Goal: Task Accomplishment & Management: Complete application form

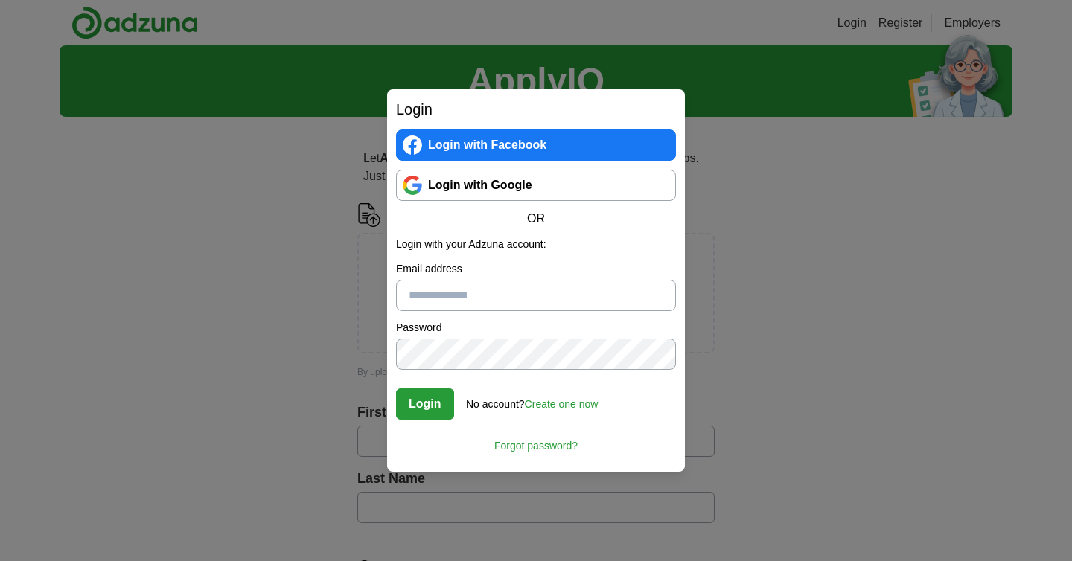
click at [587, 293] on input "Email address" at bounding box center [536, 295] width 280 height 31
type input "**********"
click at [396, 389] on button "Login" at bounding box center [425, 404] width 58 height 31
click at [573, 410] on link "Create one now" at bounding box center [562, 404] width 74 height 12
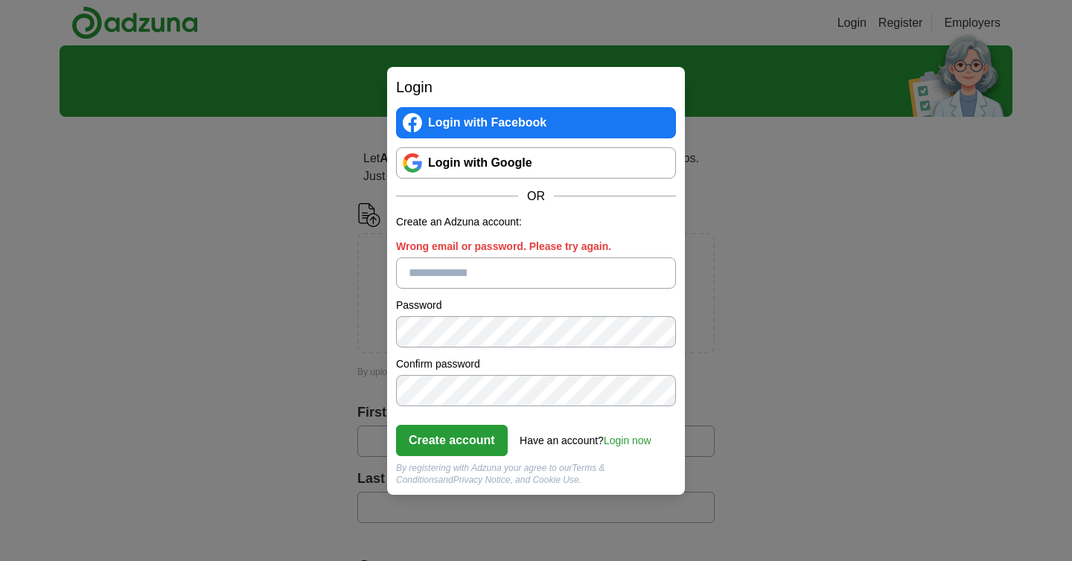
click at [490, 273] on input "Wrong email or password. Please try again." at bounding box center [536, 273] width 280 height 31
type input "**********"
click button "Create account" at bounding box center [452, 440] width 112 height 31
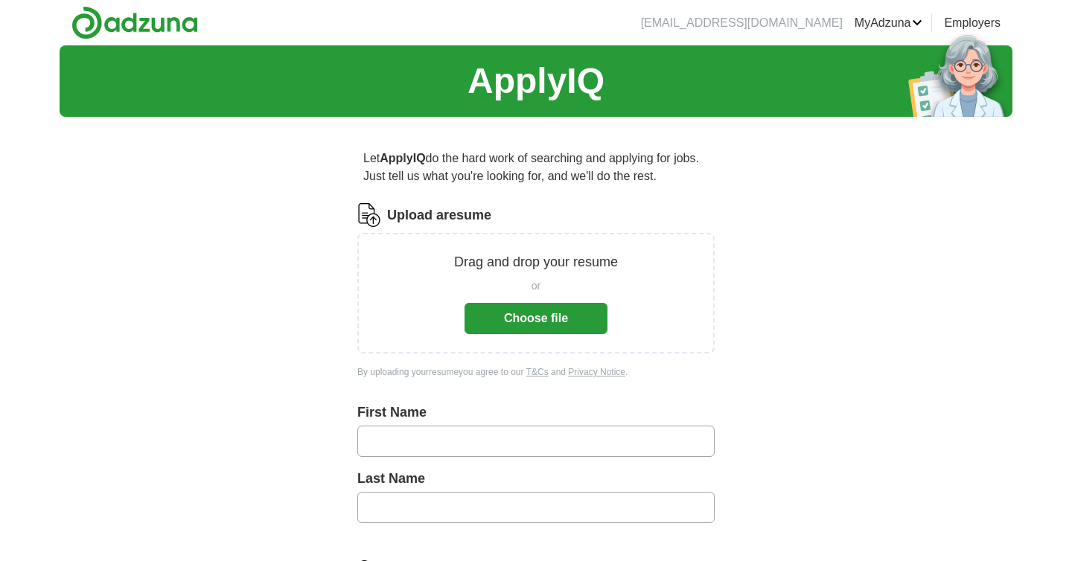
click at [529, 325] on button "Choose file" at bounding box center [535, 318] width 143 height 31
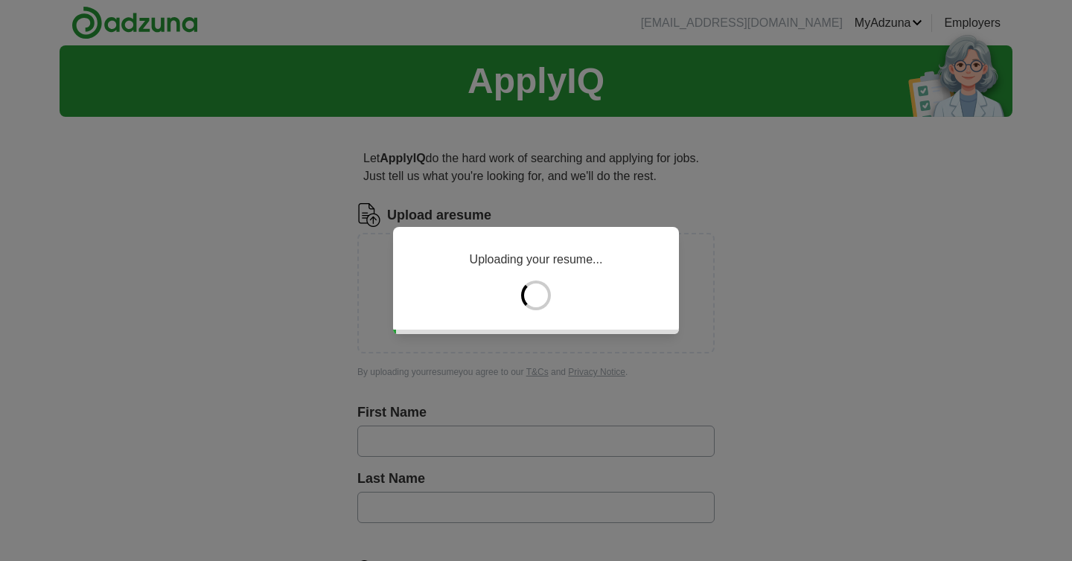
click at [565, 447] on div "Uploading your resume..." at bounding box center [536, 280] width 1072 height 561
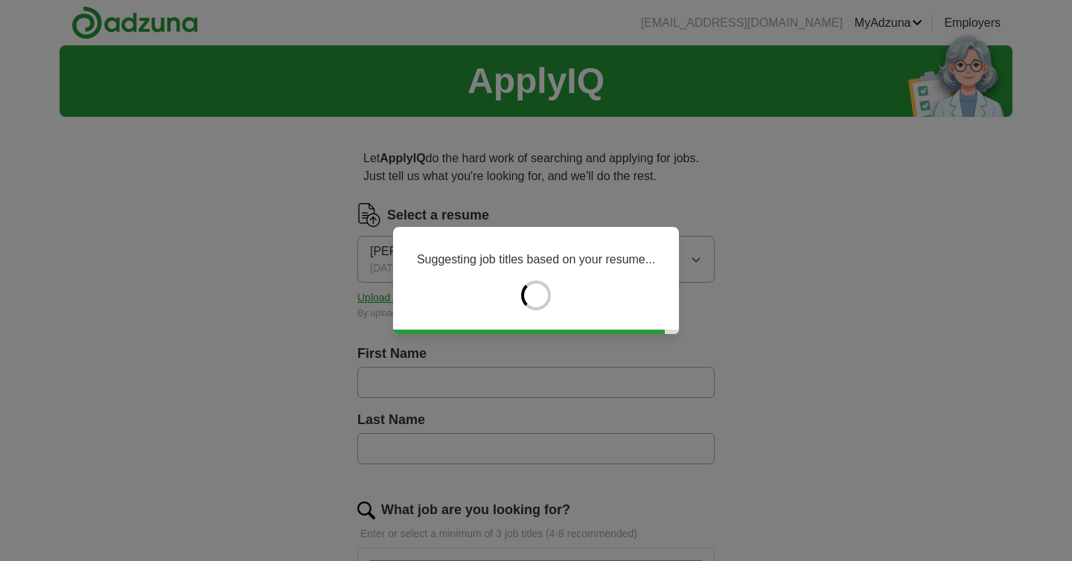
type input "*********"
type input "******"
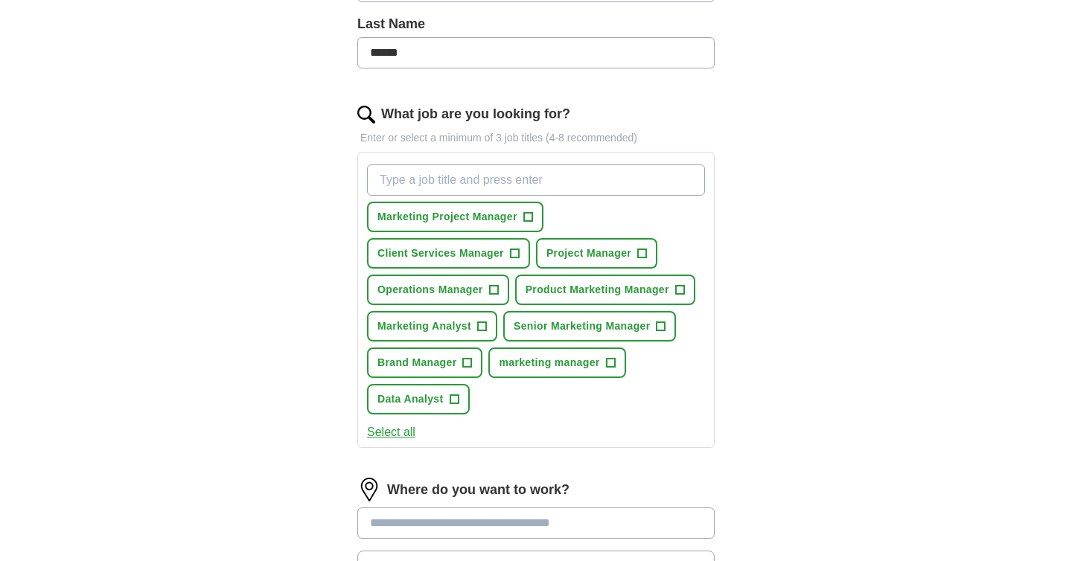
scroll to position [397, 0]
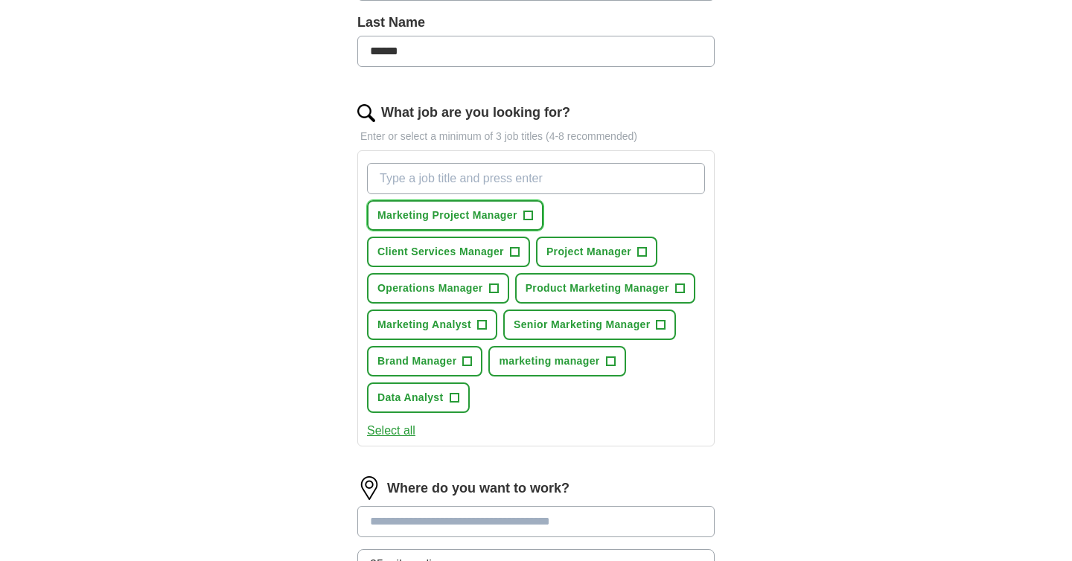
click at [532, 218] on span "+" at bounding box center [527, 216] width 9 height 12
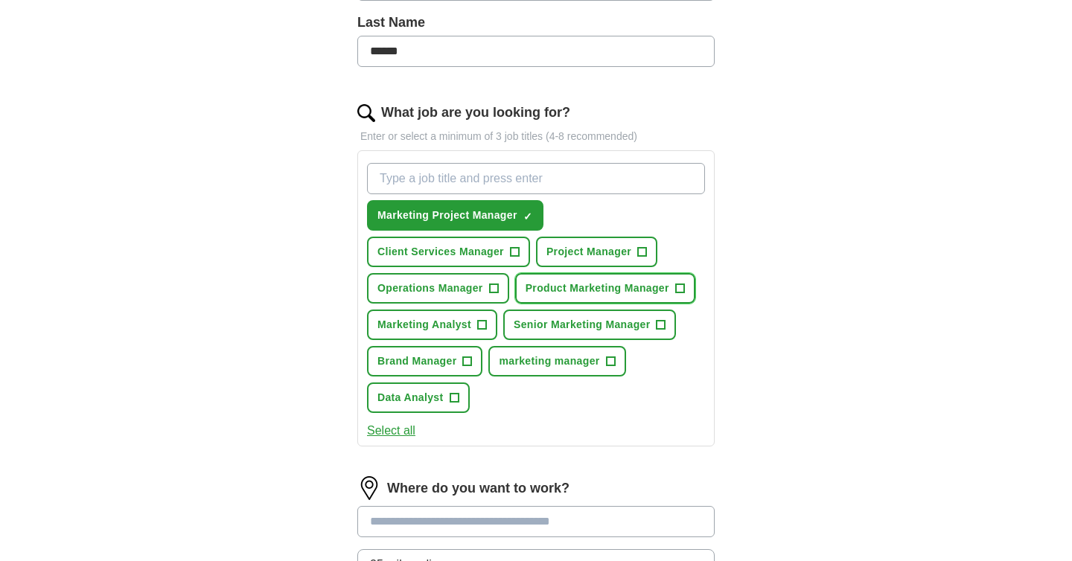
click at [680, 290] on span "+" at bounding box center [679, 289] width 9 height 12
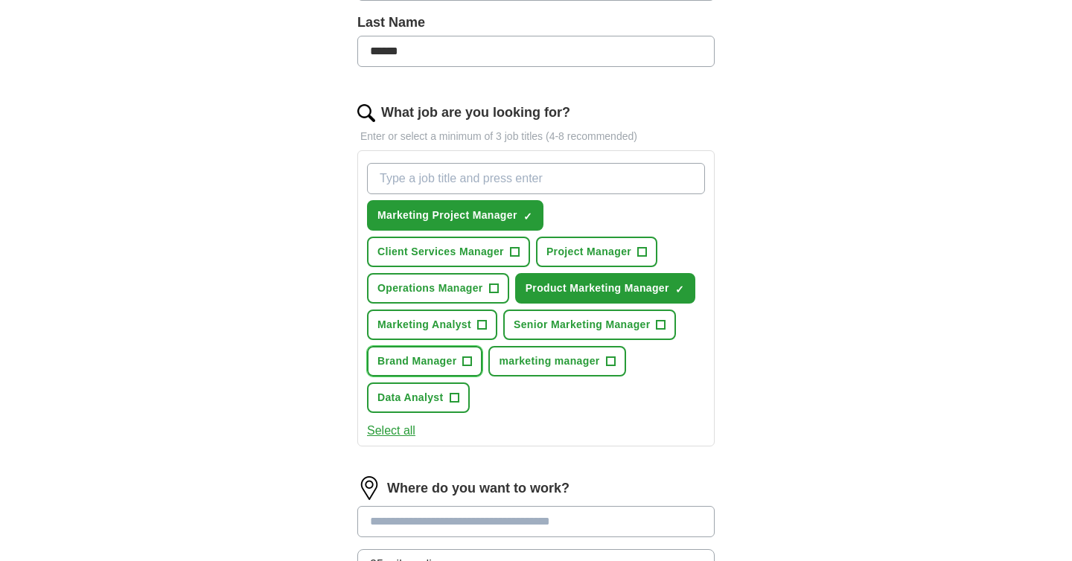
click at [472, 361] on span "+" at bounding box center [467, 362] width 9 height 12
click at [484, 321] on span "+" at bounding box center [482, 325] width 9 height 12
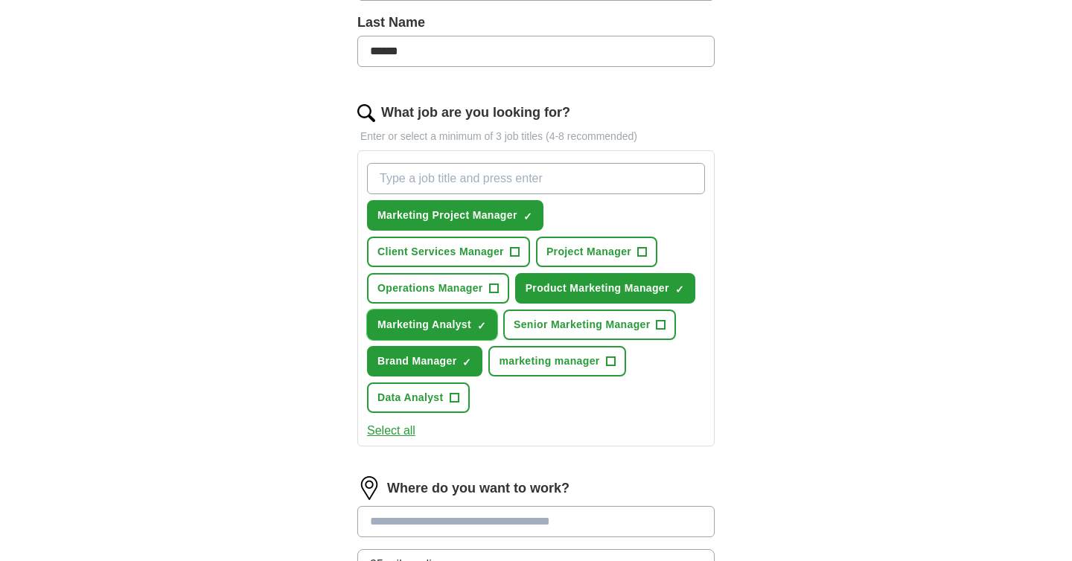
click at [0, 0] on span "×" at bounding box center [0, 0] width 0 height 0
click at [488, 293] on button "Operations Manager +" at bounding box center [438, 288] width 142 height 31
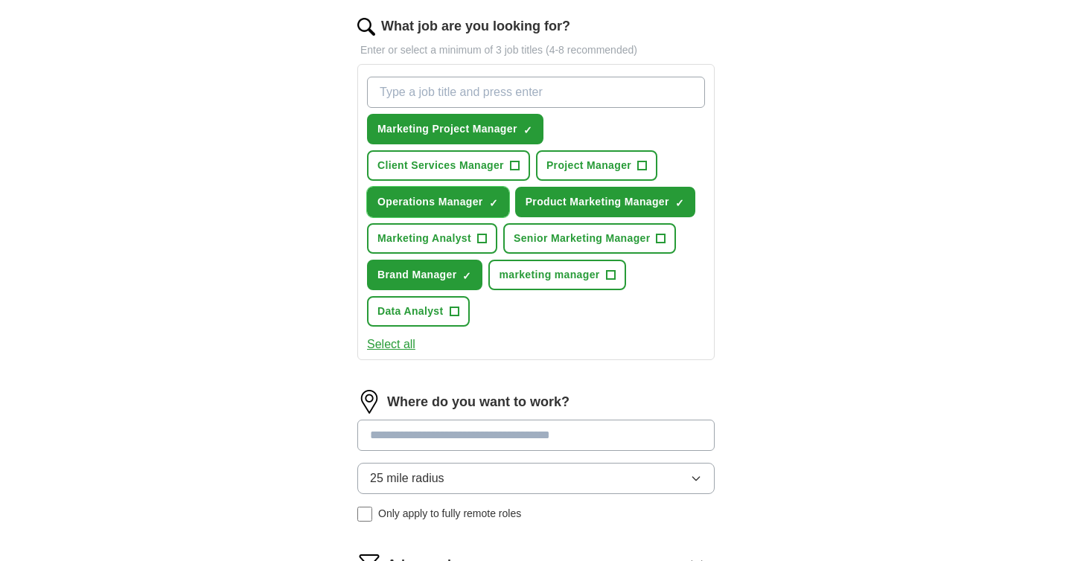
scroll to position [500, 0]
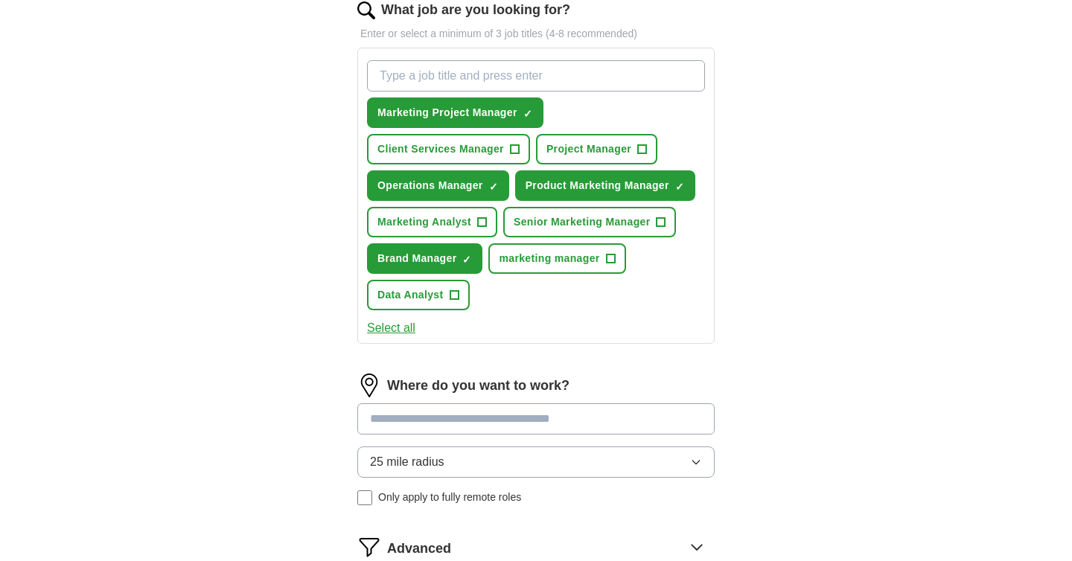
click at [512, 421] on input at bounding box center [535, 418] width 357 height 31
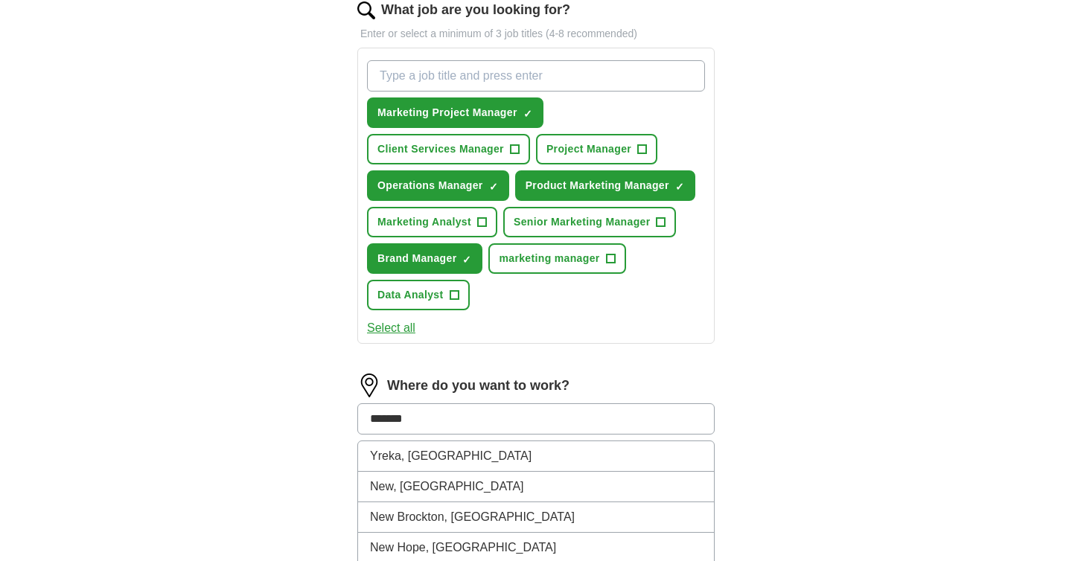
type input "********"
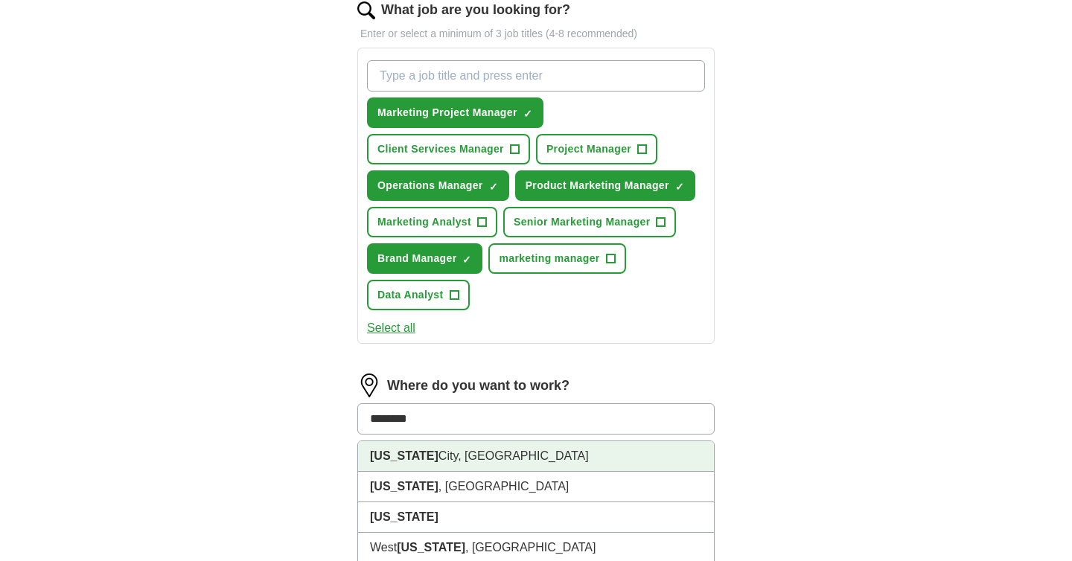
click at [517, 459] on li "New York City, NY" at bounding box center [536, 456] width 356 height 31
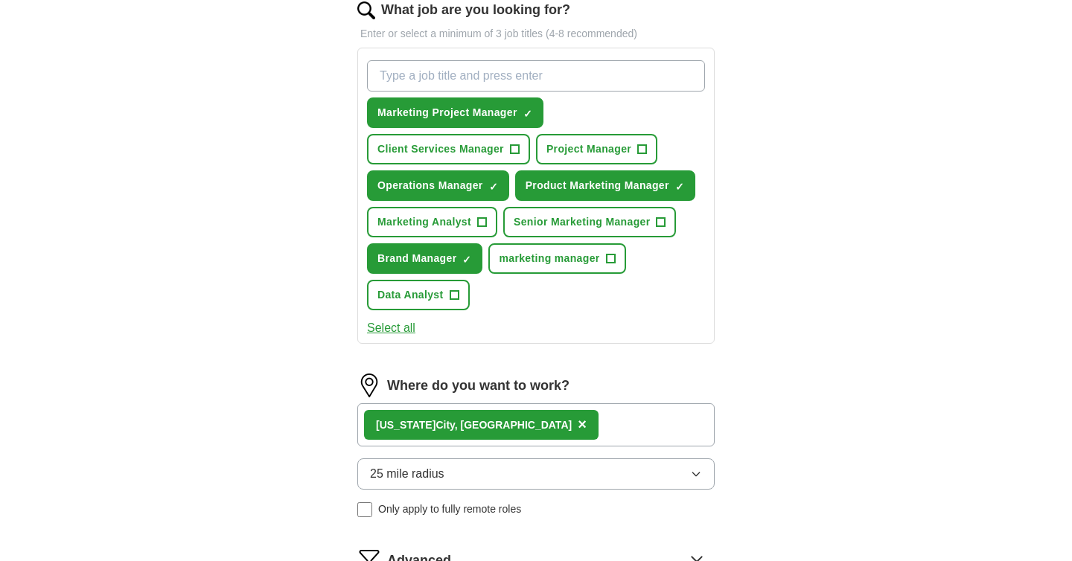
scroll to position [537, 0]
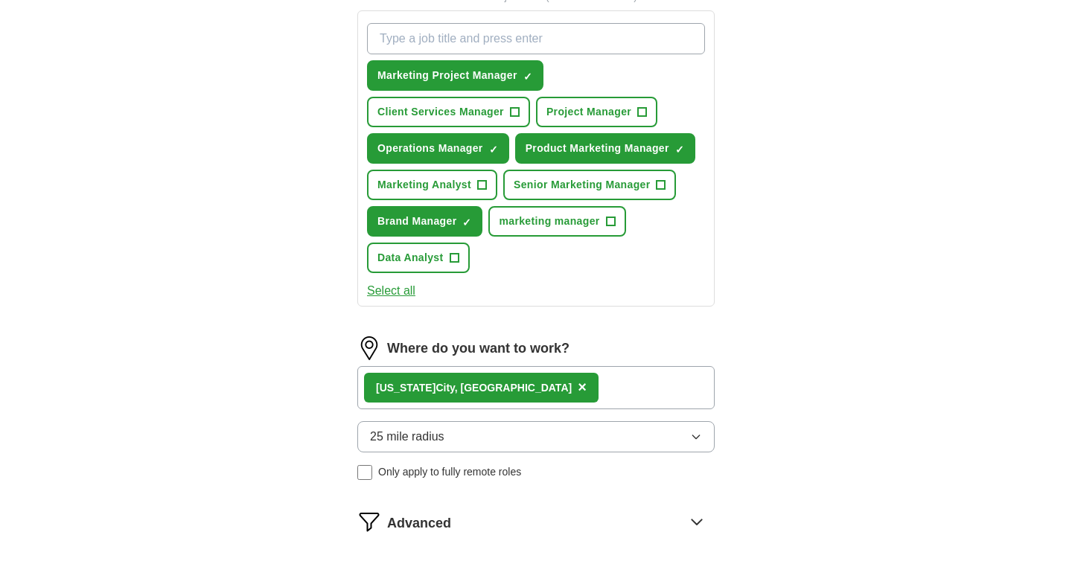
click at [542, 389] on div "New York City, NY ×" at bounding box center [535, 387] width 357 height 43
click at [578, 389] on div "New York City, NY ×" at bounding box center [535, 387] width 357 height 43
click at [835, 394] on div "ApplyIQ Let ApplyIQ do the hard work of searching and applying for jobs. Just t…" at bounding box center [536, 74] width 953 height 1133
click at [722, 397] on div "Let ApplyIQ do the hard work of searching and applying for jobs. Just tell us w…" at bounding box center [536, 115] width 476 height 1049
click at [682, 394] on div "New York City, NY ×" at bounding box center [535, 387] width 357 height 43
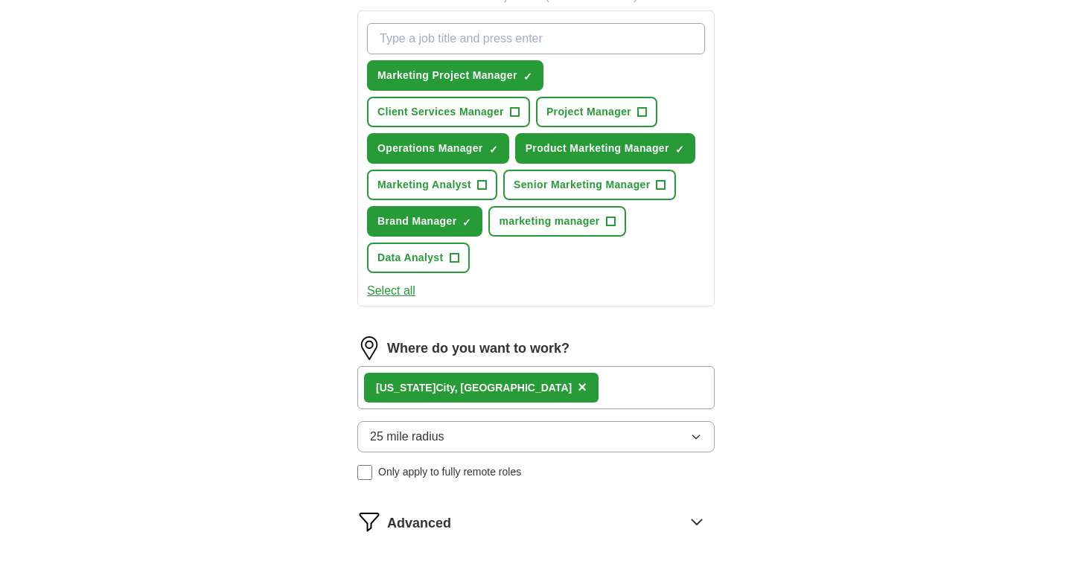
click at [597, 396] on div "New York City, NY ×" at bounding box center [535, 387] width 357 height 43
click at [578, 389] on span "×" at bounding box center [582, 387] width 9 height 16
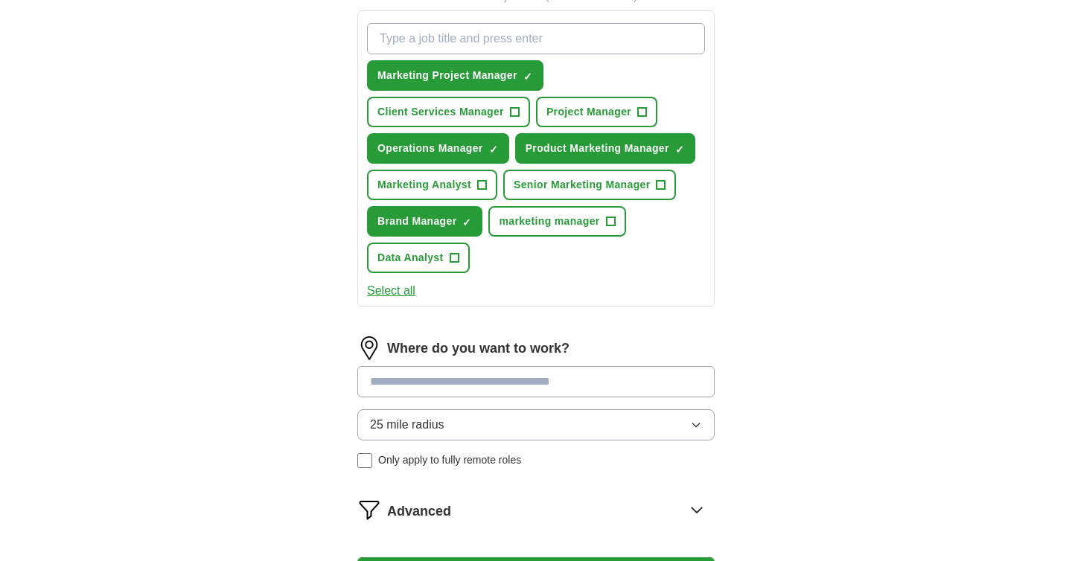
click at [557, 389] on input at bounding box center [535, 381] width 357 height 31
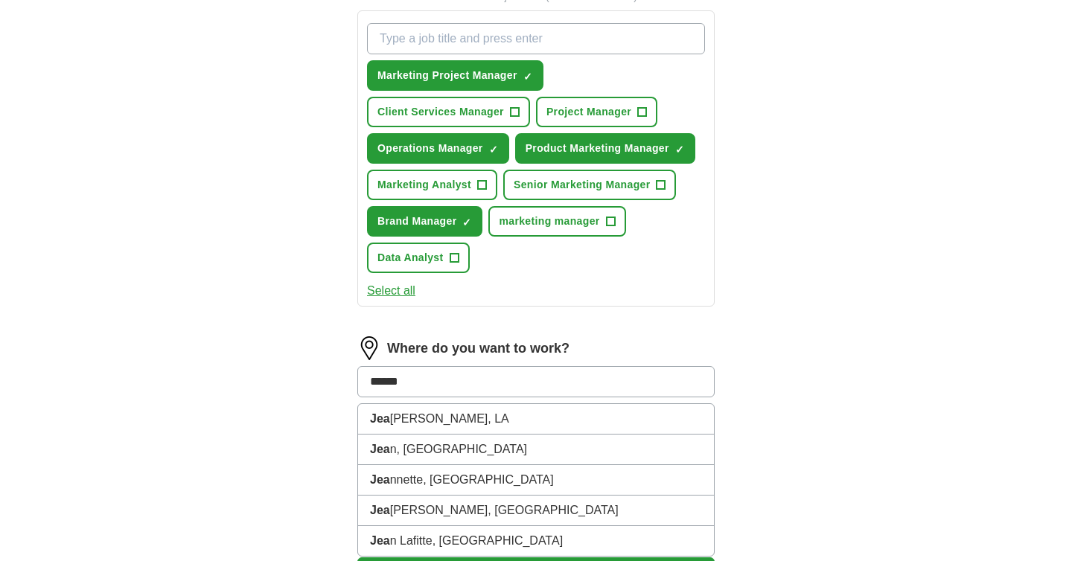
type input "******"
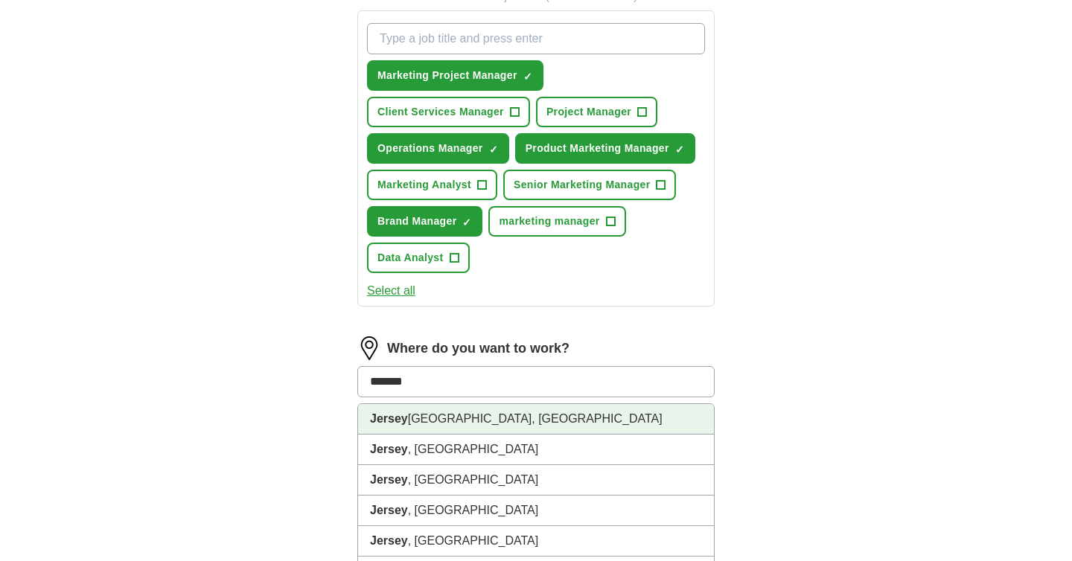
click at [546, 419] on li "Jersey City, NJ" at bounding box center [536, 419] width 356 height 31
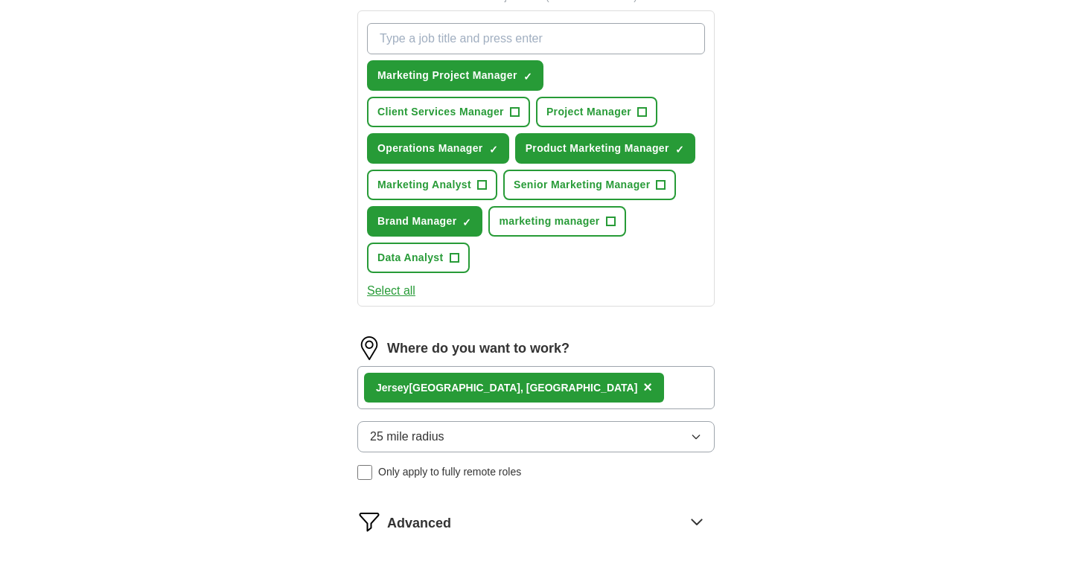
click at [569, 402] on div "Jersey City, NJ ×" at bounding box center [535, 387] width 357 height 43
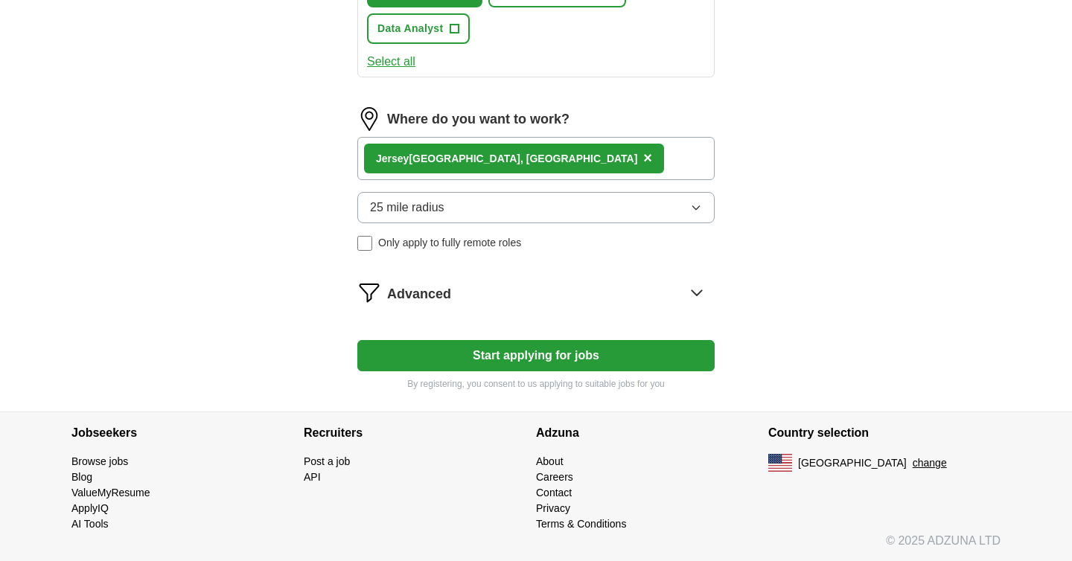
scroll to position [767, 0]
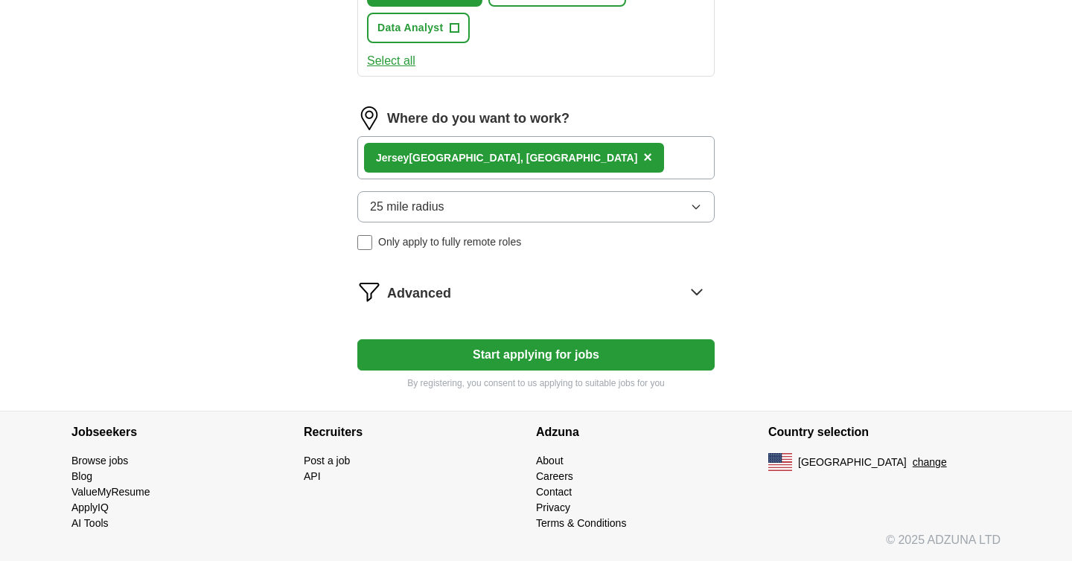
click at [704, 294] on icon at bounding box center [697, 292] width 24 height 24
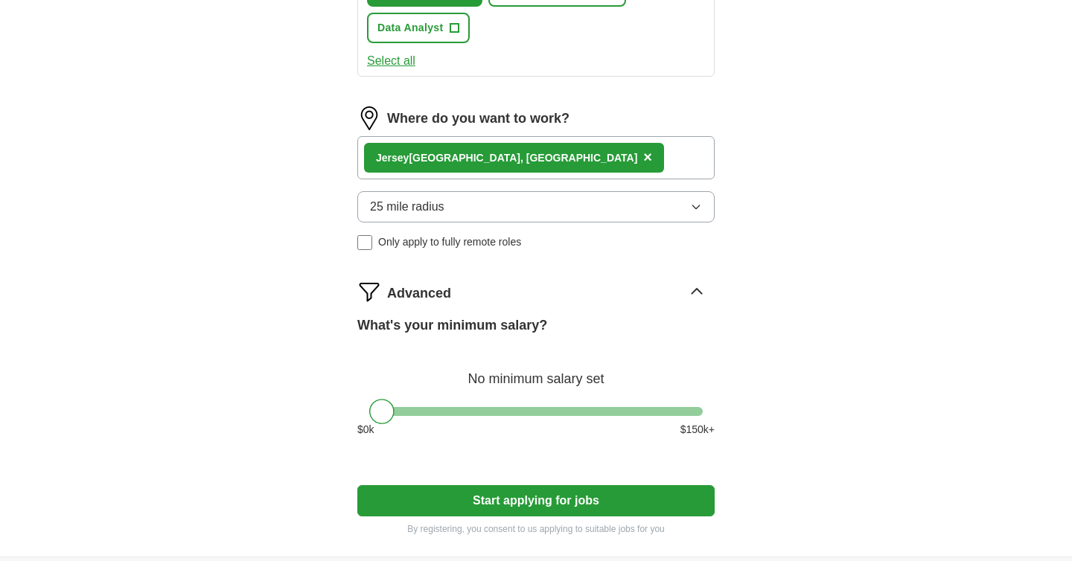
drag, startPoint x: 389, startPoint y: 399, endPoint x: 502, endPoint y: 411, distance: 114.5
click at [502, 411] on div "What's your minimum salary? No minimum salary set $ 0 k $ 150 k+" at bounding box center [535, 383] width 357 height 134
drag, startPoint x: 374, startPoint y: 410, endPoint x: 517, endPoint y: 418, distance: 142.4
click at [517, 418] on div at bounding box center [524, 411] width 25 height 25
drag, startPoint x: 526, startPoint y: 404, endPoint x: 540, endPoint y: 404, distance: 13.4
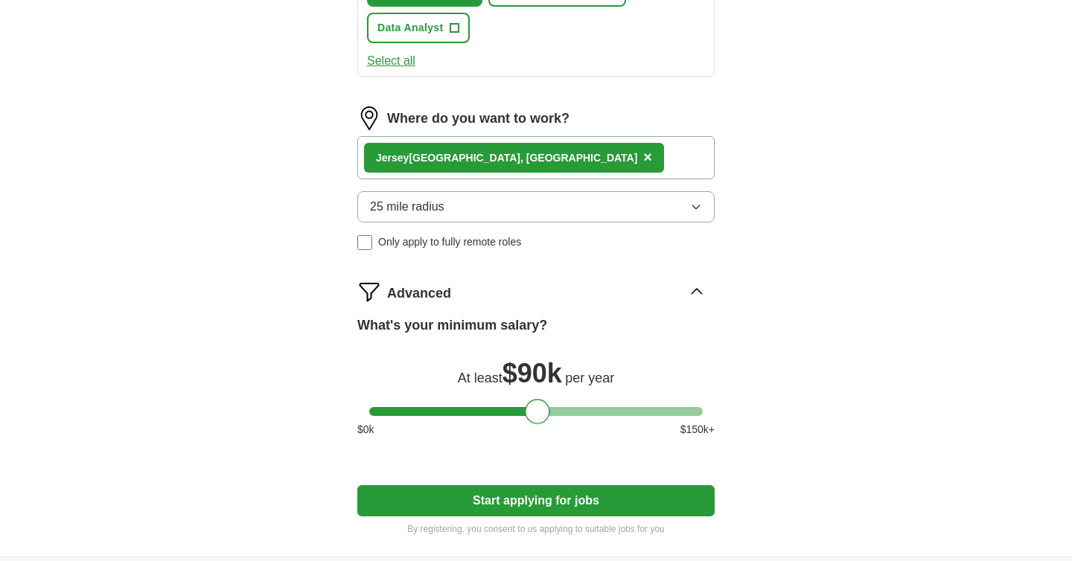
click at [540, 404] on div at bounding box center [537, 411] width 25 height 25
click at [554, 493] on button "Start applying for jobs" at bounding box center [535, 500] width 357 height 31
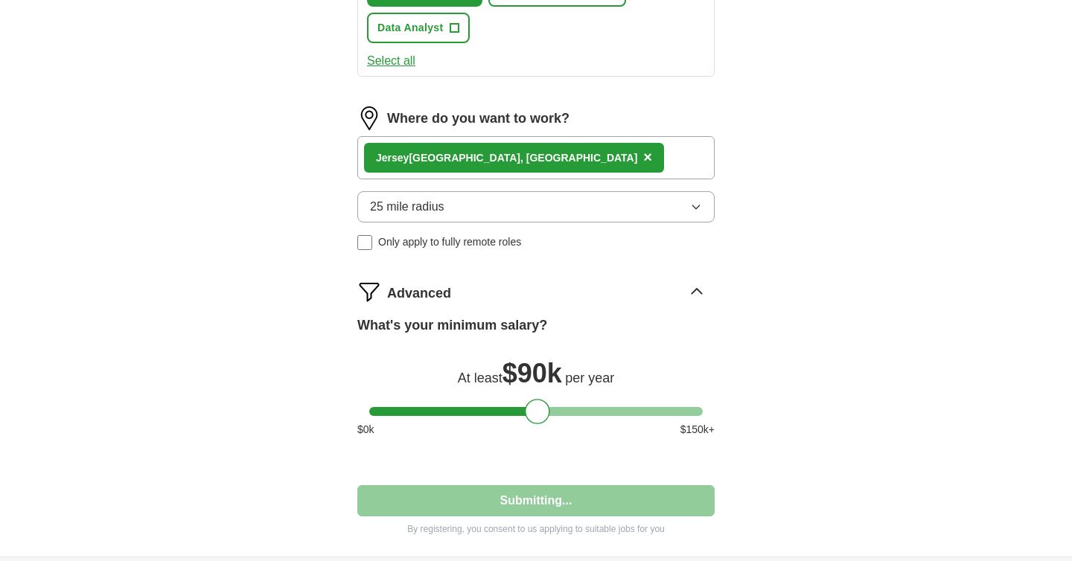
select select "**"
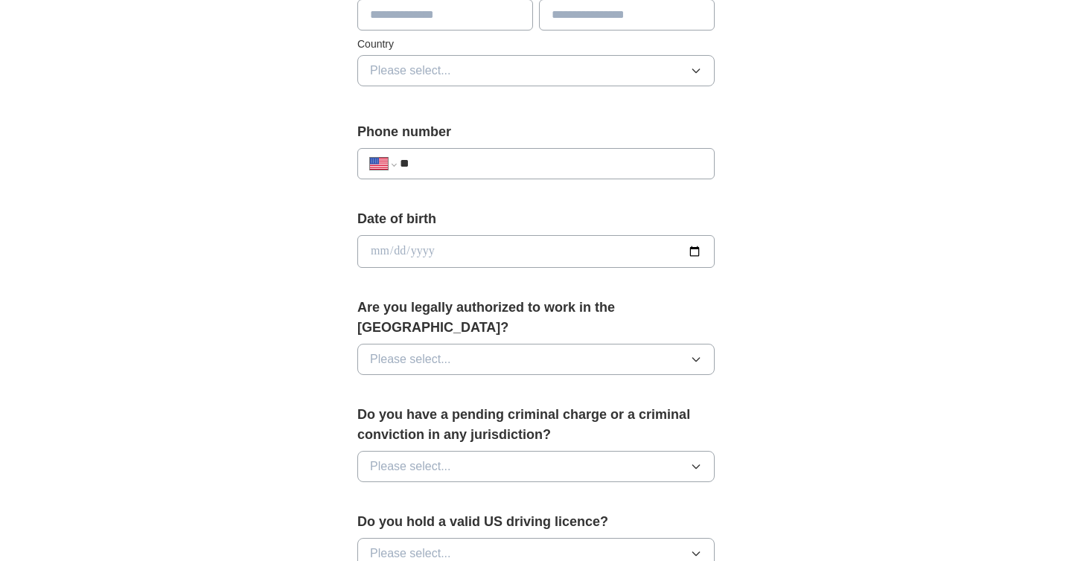
scroll to position [482, 0]
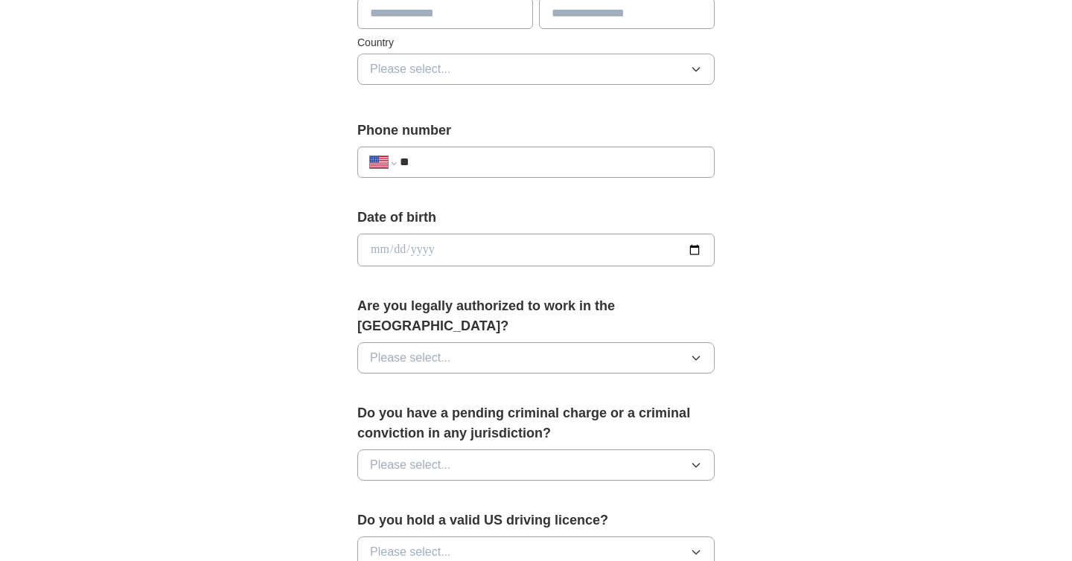
click at [452, 342] on button "Please select..." at bounding box center [535, 357] width 357 height 31
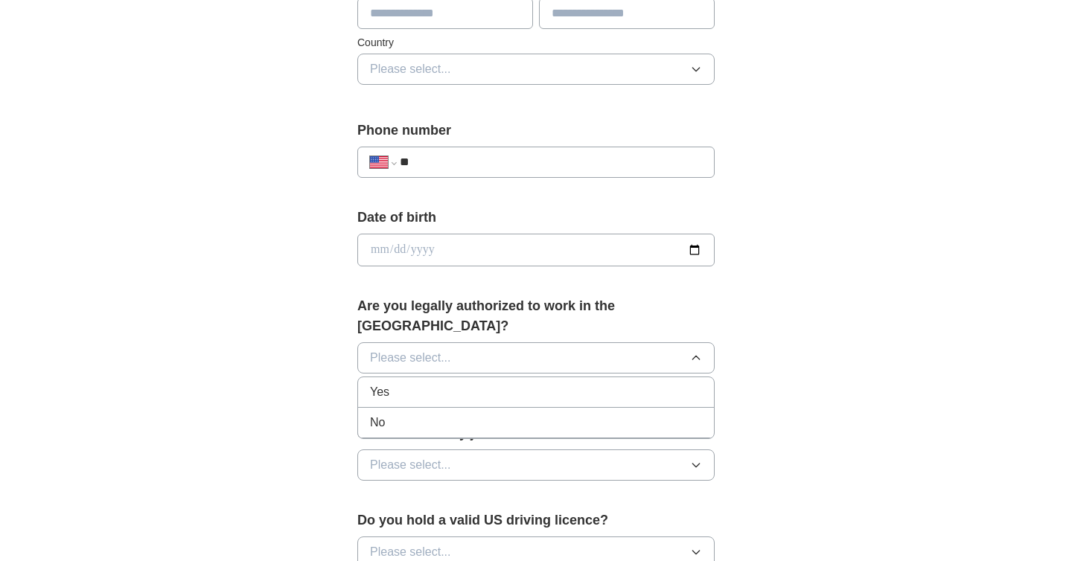
click at [421, 383] on div "Yes" at bounding box center [536, 392] width 332 height 18
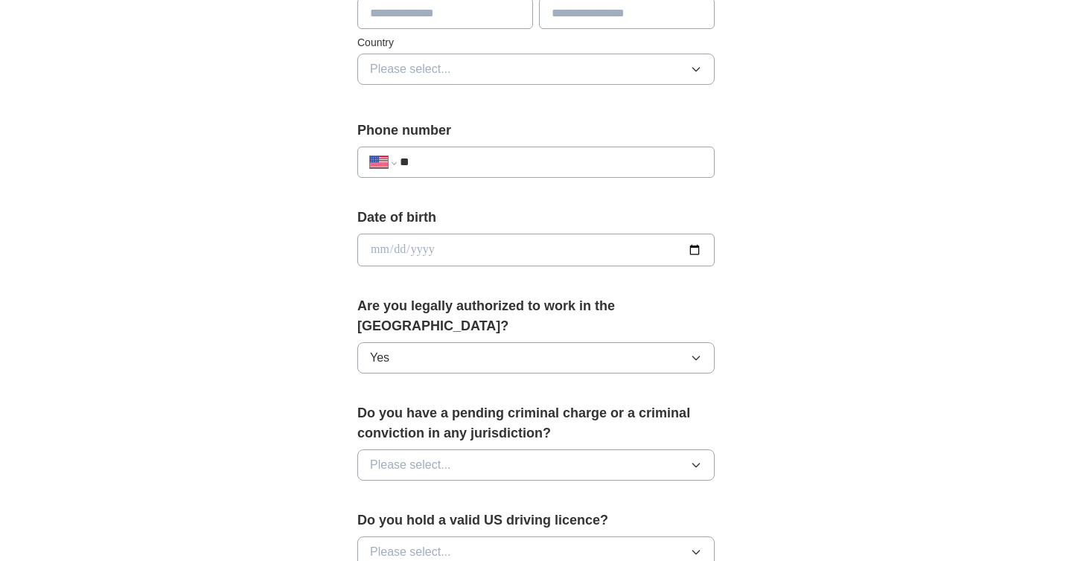
click at [79, 238] on div "**********" at bounding box center [536, 240] width 953 height 1355
click at [505, 450] on button "Please select..." at bounding box center [535, 465] width 357 height 31
click at [471, 521] on div "No" at bounding box center [536, 530] width 332 height 18
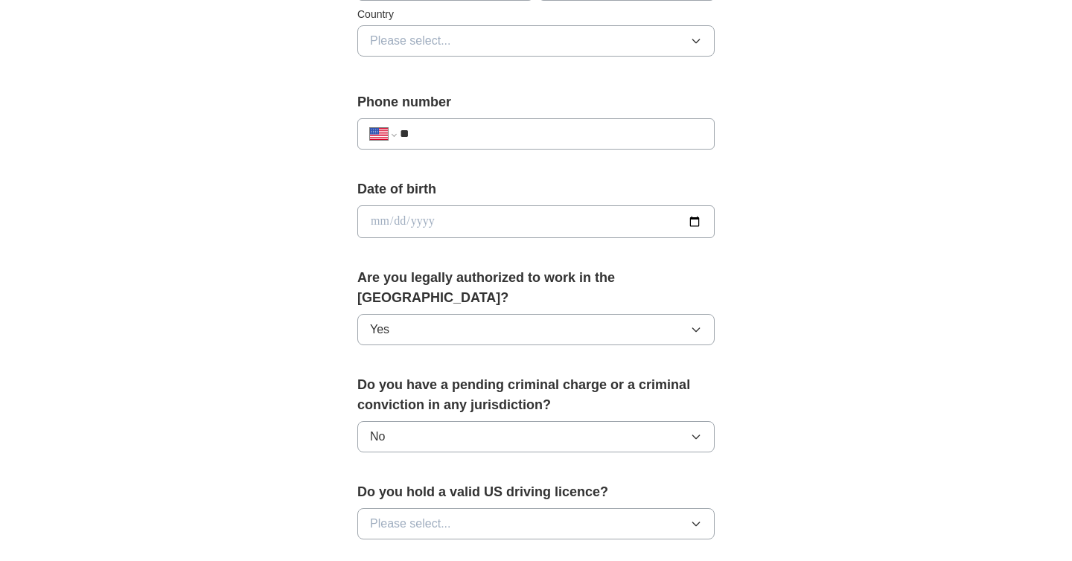
scroll to position [514, 0]
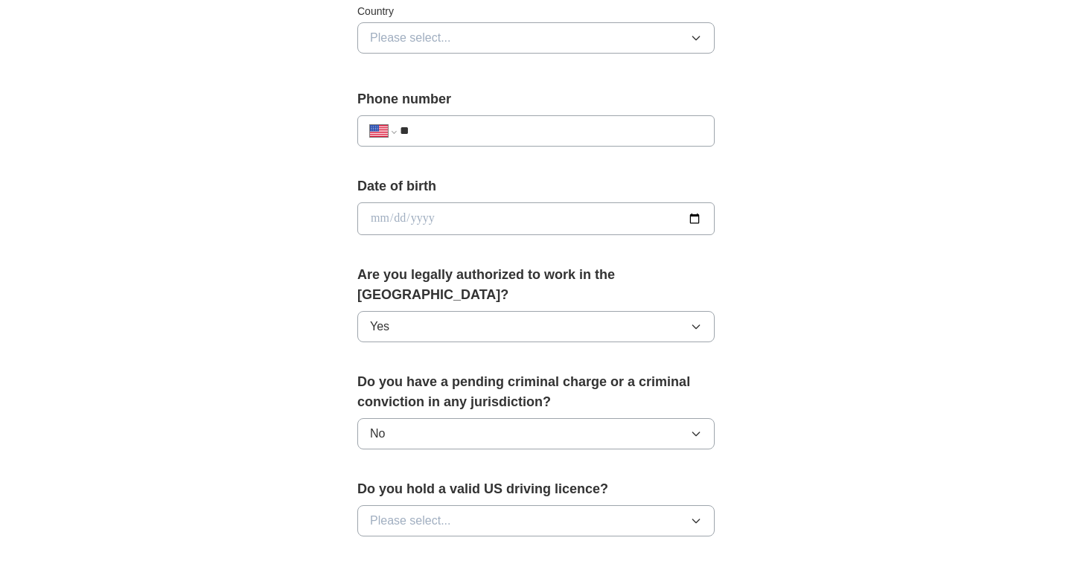
click at [471, 511] on button "Please select..." at bounding box center [535, 520] width 357 height 31
click at [474, 546] on div "Yes" at bounding box center [536, 555] width 332 height 18
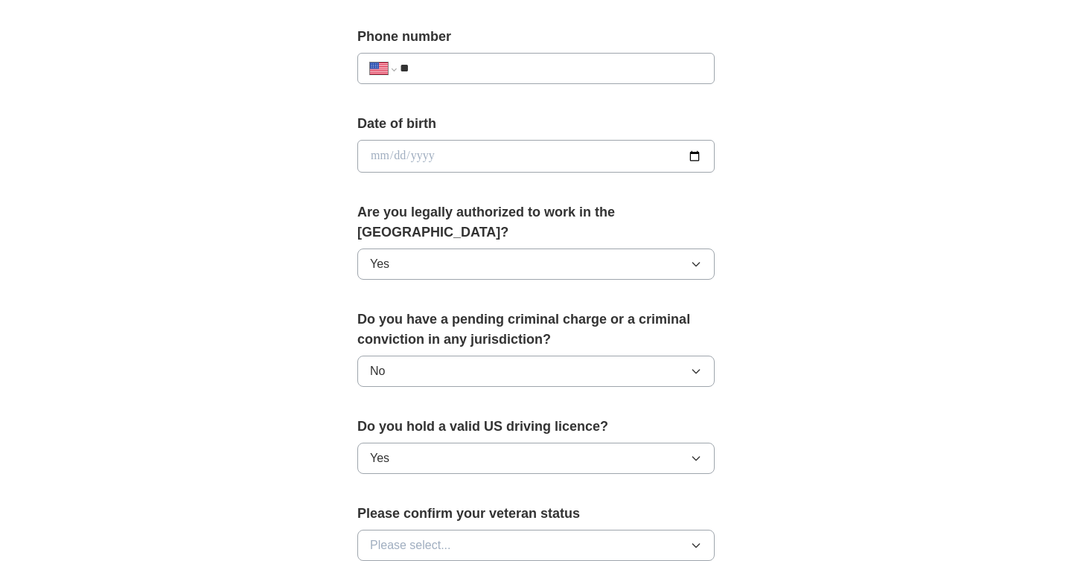
scroll to position [590, 0]
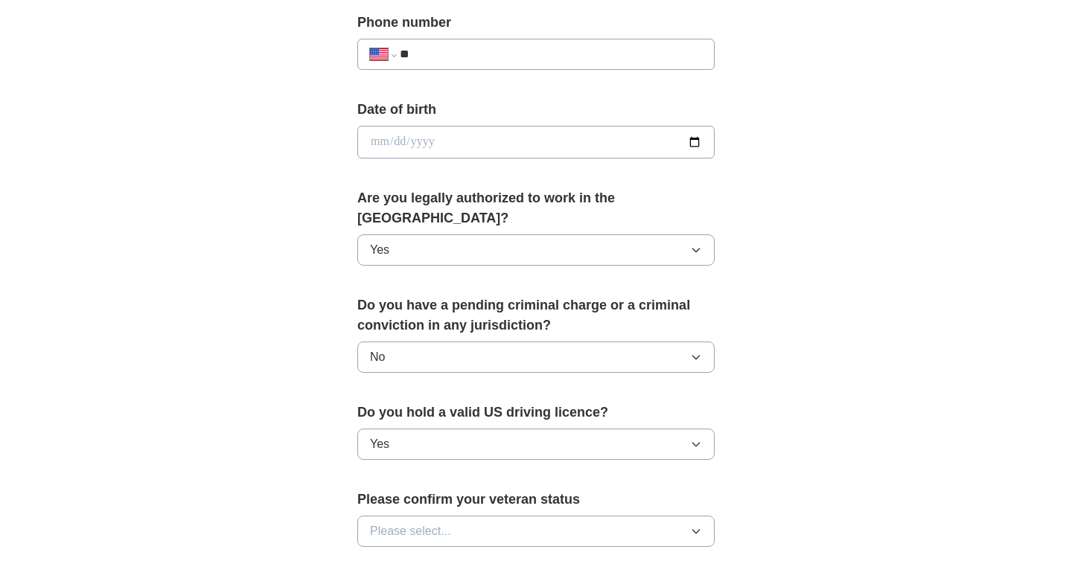
click at [474, 516] on button "Please select..." at bounding box center [535, 531] width 357 height 31
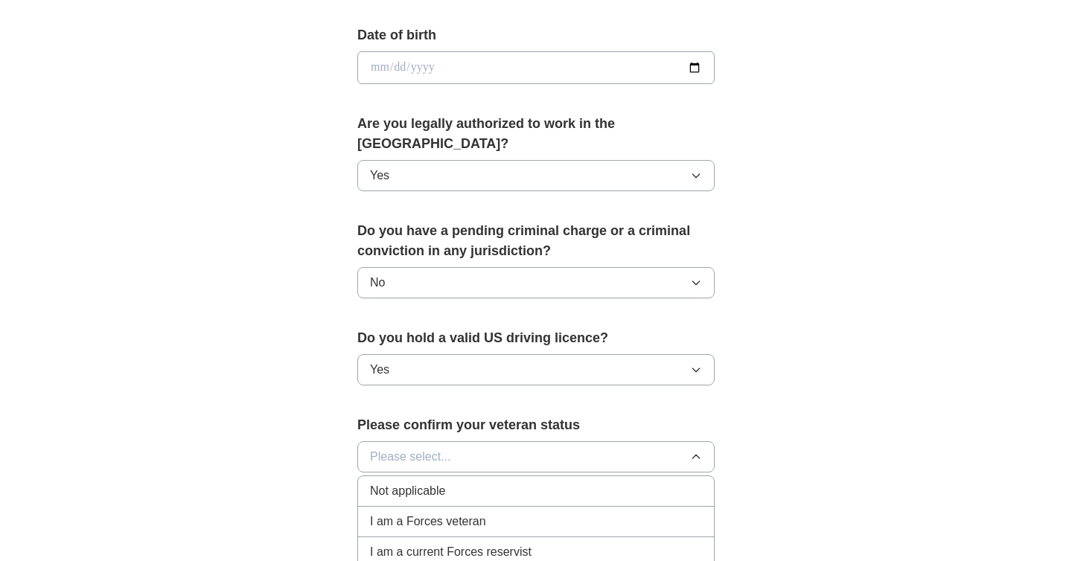
click at [443, 482] on span "Not applicable" at bounding box center [407, 491] width 75 height 18
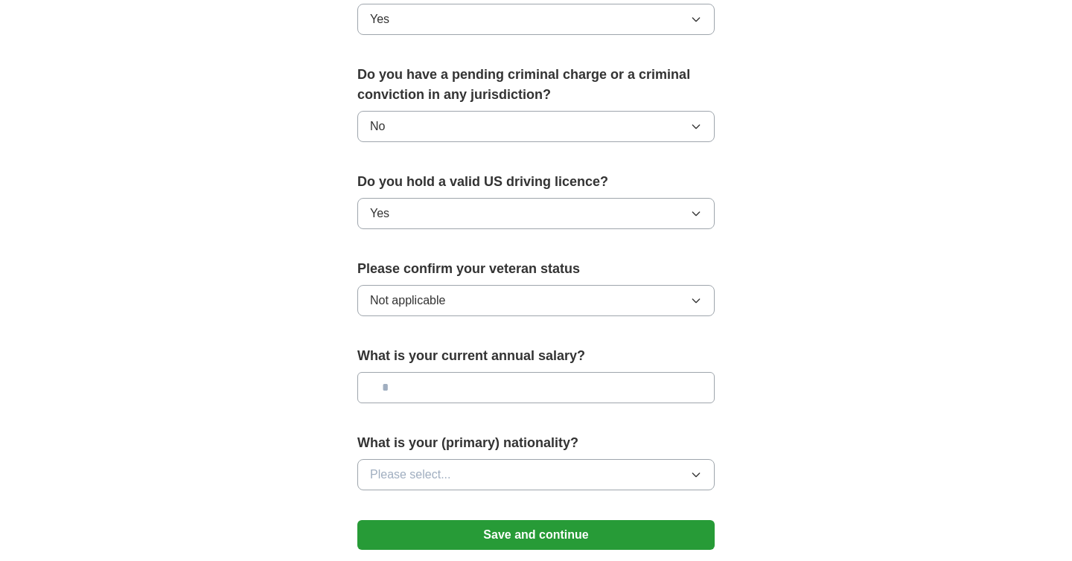
scroll to position [824, 0]
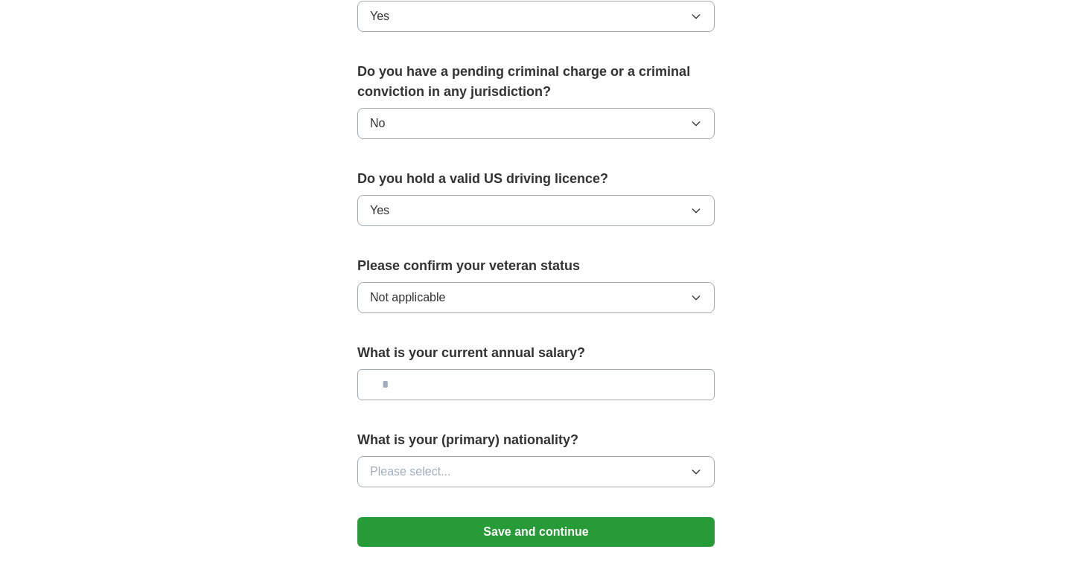
click at [453, 456] on button "Please select..." at bounding box center [535, 471] width 357 height 31
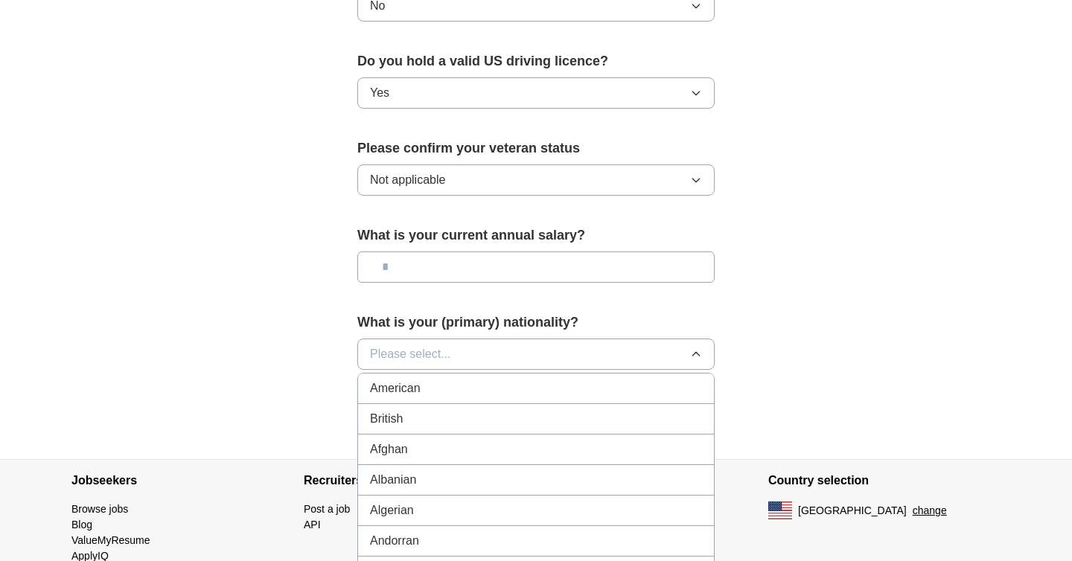
scroll to position [945, 0]
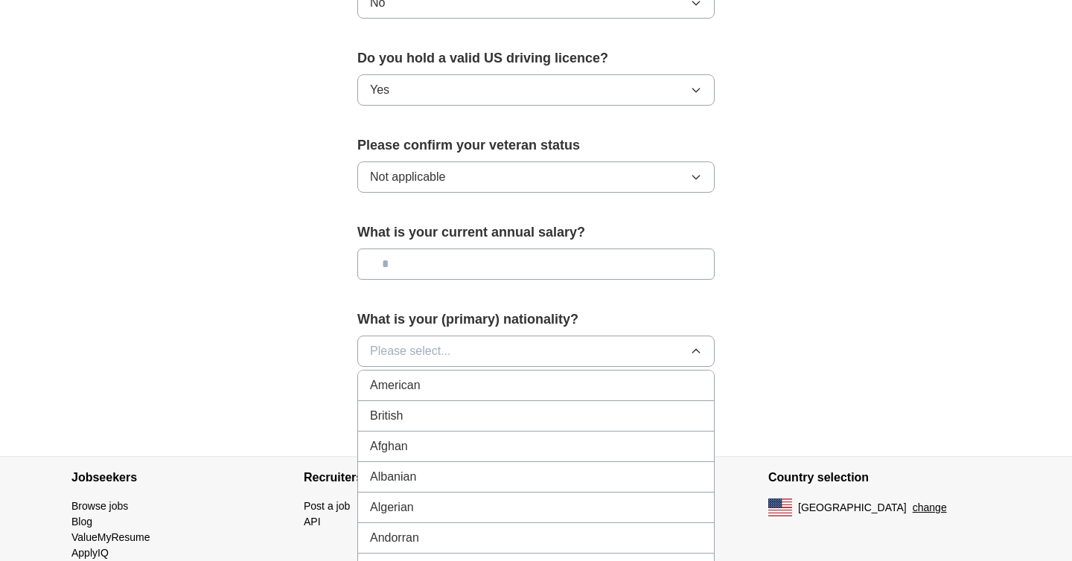
click at [406, 377] on span "American" at bounding box center [395, 386] width 51 height 18
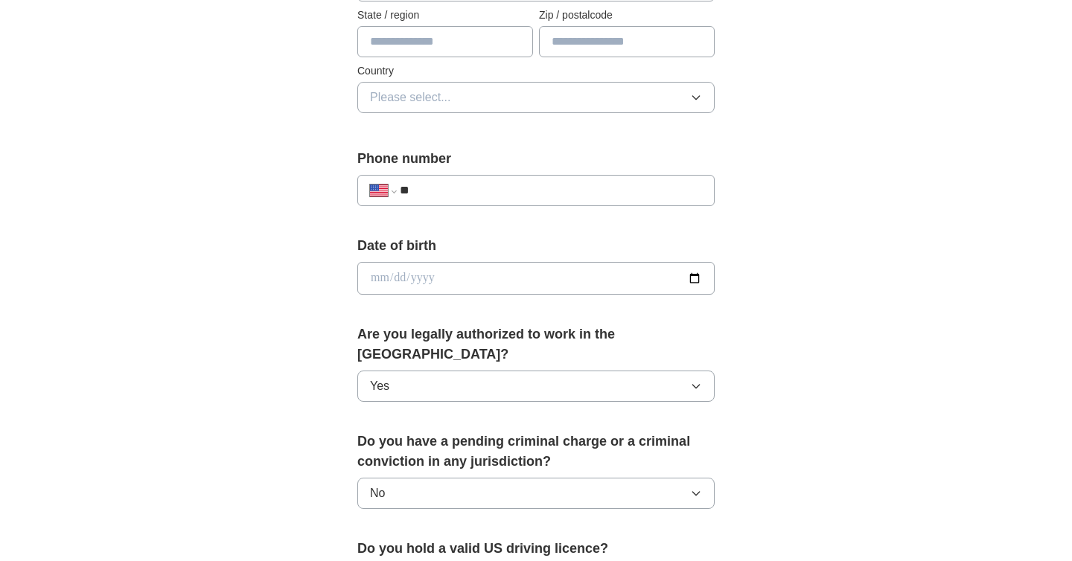
scroll to position [853, 0]
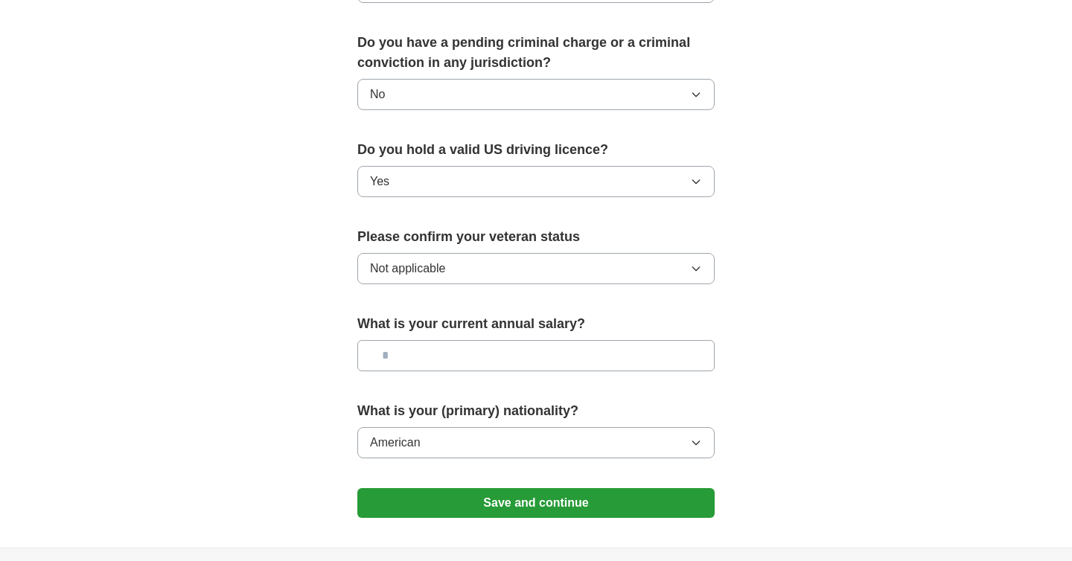
click at [482, 488] on button "Save and continue" at bounding box center [535, 503] width 357 height 30
